Goal: Communication & Community: Participate in discussion

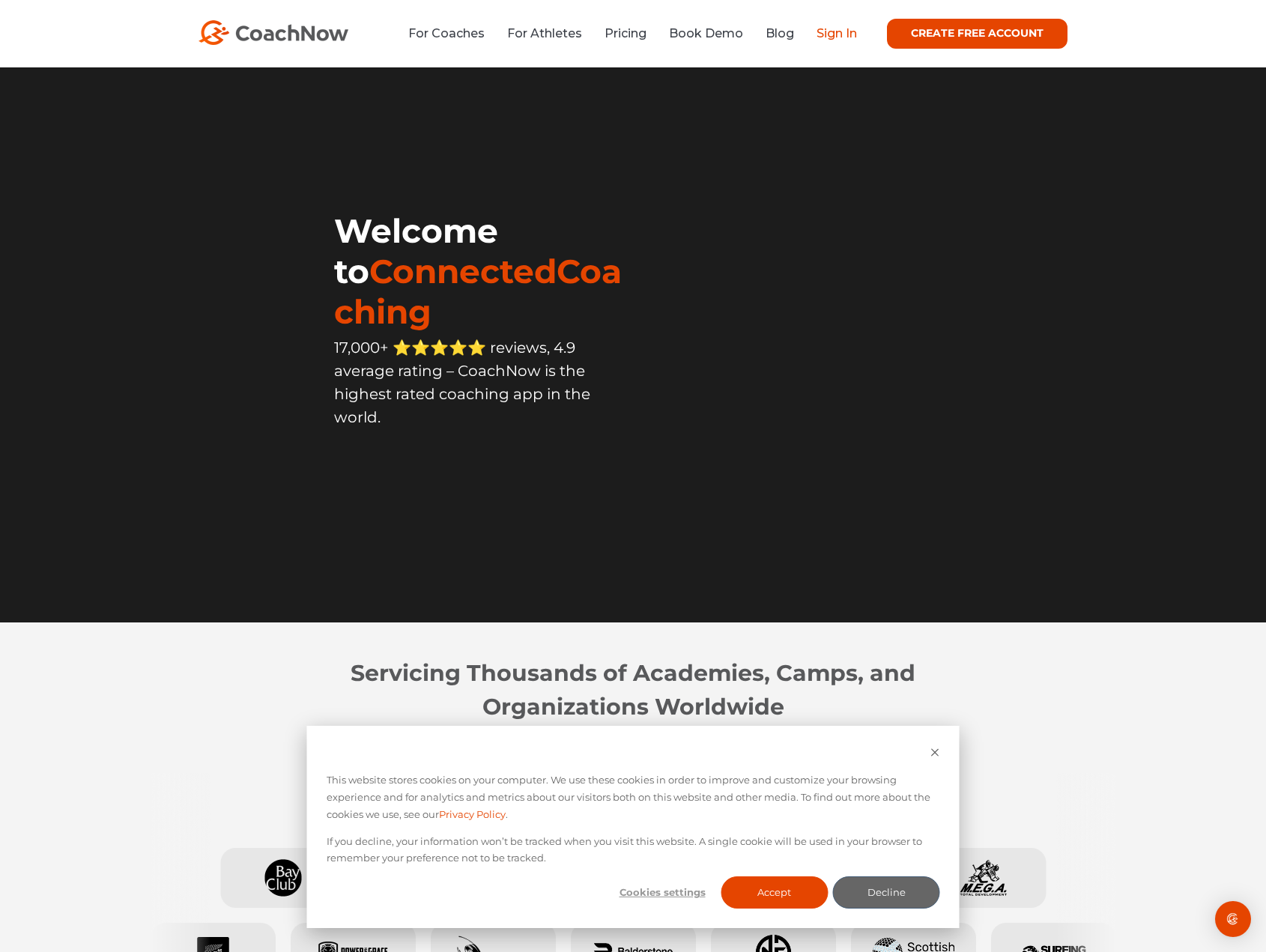
click at [830, 29] on link "Sign In" at bounding box center [836, 33] width 41 height 14
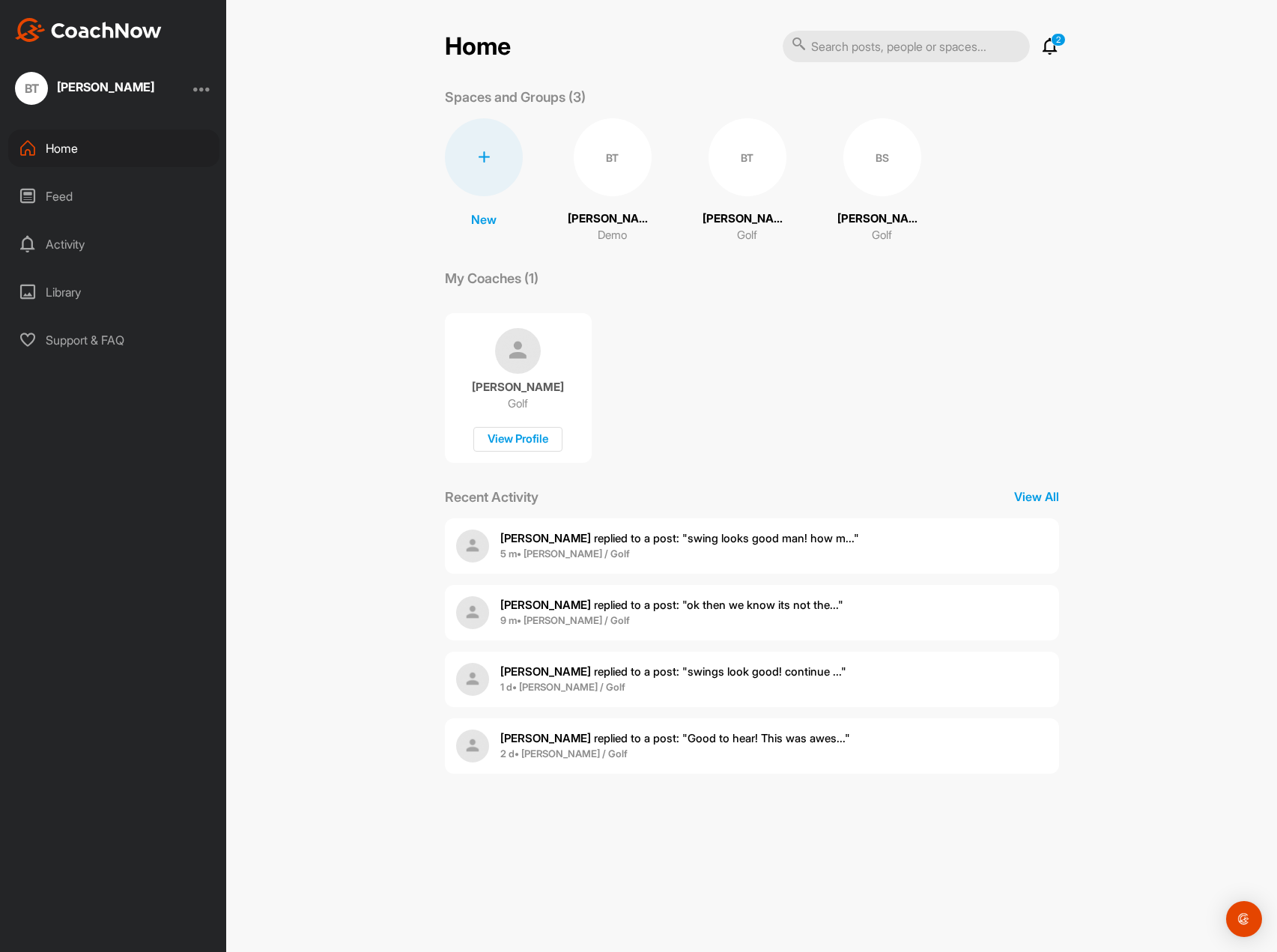
drag, startPoint x: 1052, startPoint y: 30, endPoint x: 1049, endPoint y: 36, distance: 6.7
click at [1050, 32] on div "Home 2 Notifications Invitations [DATE] [PERSON_NAME] replied to a post : "swin…" at bounding box center [752, 476] width 1051 height 952
click at [1052, 46] on icon at bounding box center [1050, 47] width 18 height 18
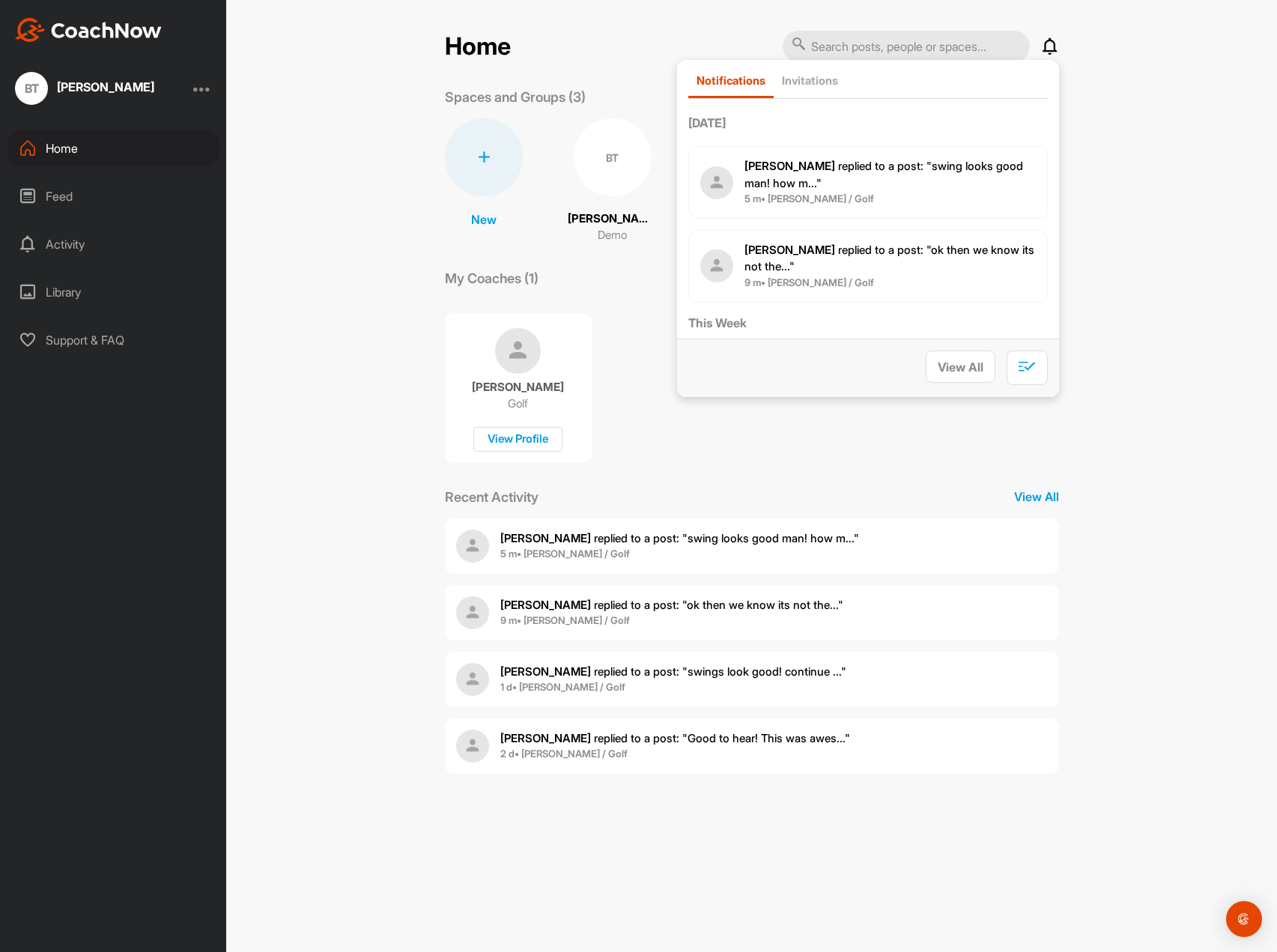
click at [877, 186] on p "[PERSON_NAME] replied to a post : "swing looks good man! how m..."" at bounding box center [890, 175] width 291 height 34
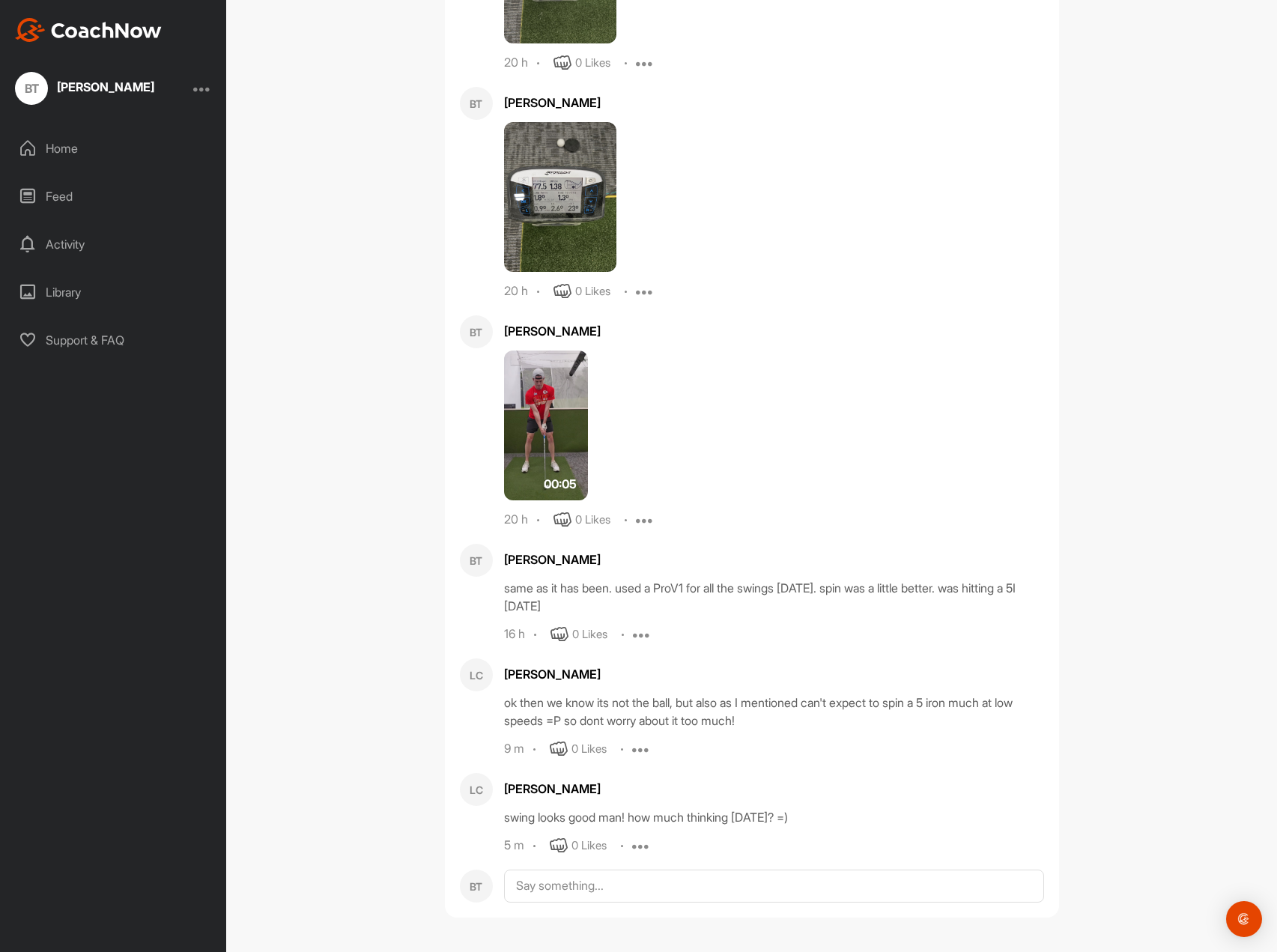
scroll to position [26805, 0]
